Goal: Check status: Check status

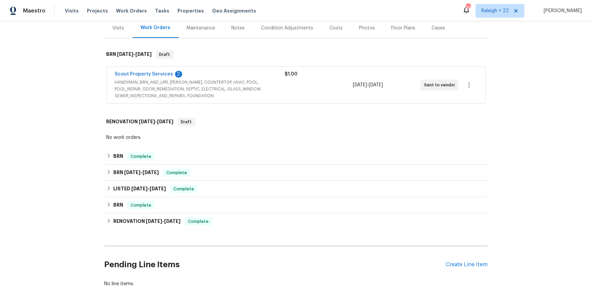
scroll to position [87, 0]
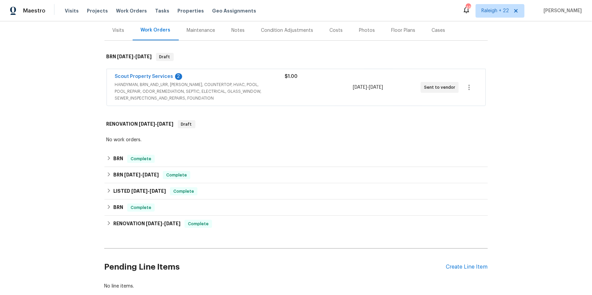
click at [179, 95] on div "Scout Property Services 2 HANDYMAN, BRN_AND_LRR, [PERSON_NAME], COUNTERTOP, HVA…" at bounding box center [296, 87] width 379 height 37
click at [173, 79] on link "Scout Property Services" at bounding box center [144, 76] width 58 height 5
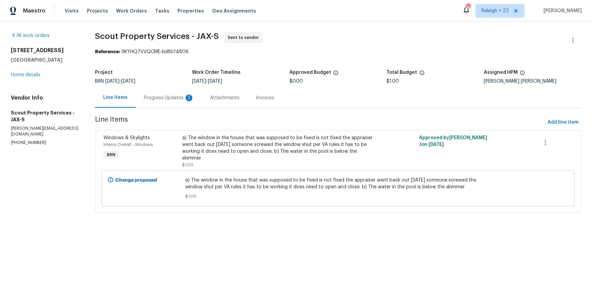
click at [187, 108] on div "Progress Updates 2" at bounding box center [169, 98] width 66 height 20
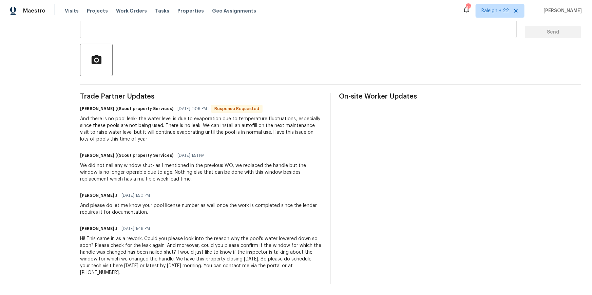
scroll to position [181, 0]
click at [71, 162] on div "All work orders 210 Hilltop Dr Orange Park, FL 32073 Home details Vendor Info S…" at bounding box center [296, 89] width 592 height 411
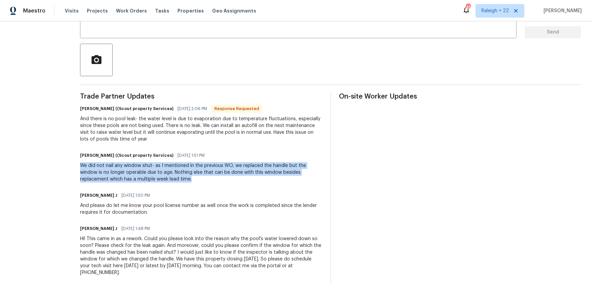
drag, startPoint x: 72, startPoint y: 161, endPoint x: 191, endPoint y: 180, distance: 119.8
click at [190, 180] on div "All work orders 210 Hilltop Dr Orange Park, FL 32073 Home details Vendor Info S…" at bounding box center [296, 89] width 592 height 411
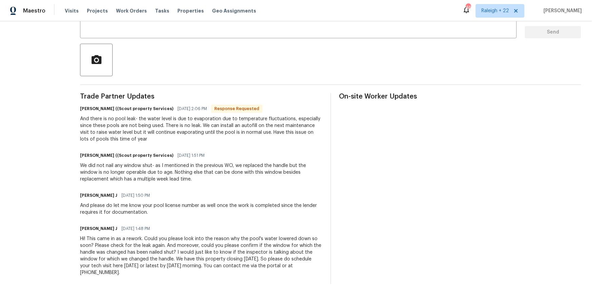
click at [234, 181] on div "Trade Partner Updates Trevor Lucas ((Scout property Services) 08/21/2025 2:06 P…" at bounding box center [201, 188] width 242 height 191
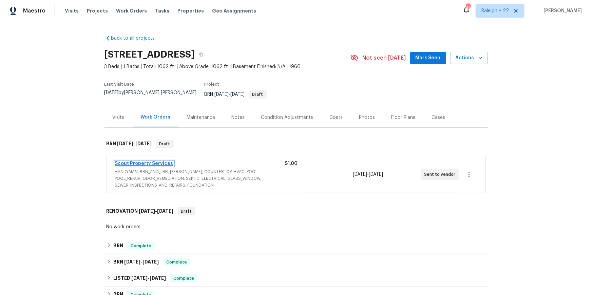
click at [132, 166] on link "Scout Property Services" at bounding box center [144, 163] width 58 height 5
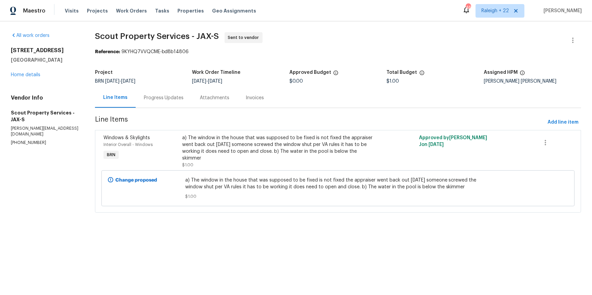
click at [173, 101] on div "Progress Updates" at bounding box center [164, 98] width 40 height 7
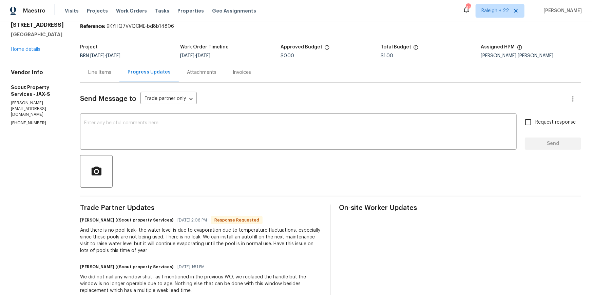
scroll to position [33, 0]
